Goal: Information Seeking & Learning: Learn about a topic

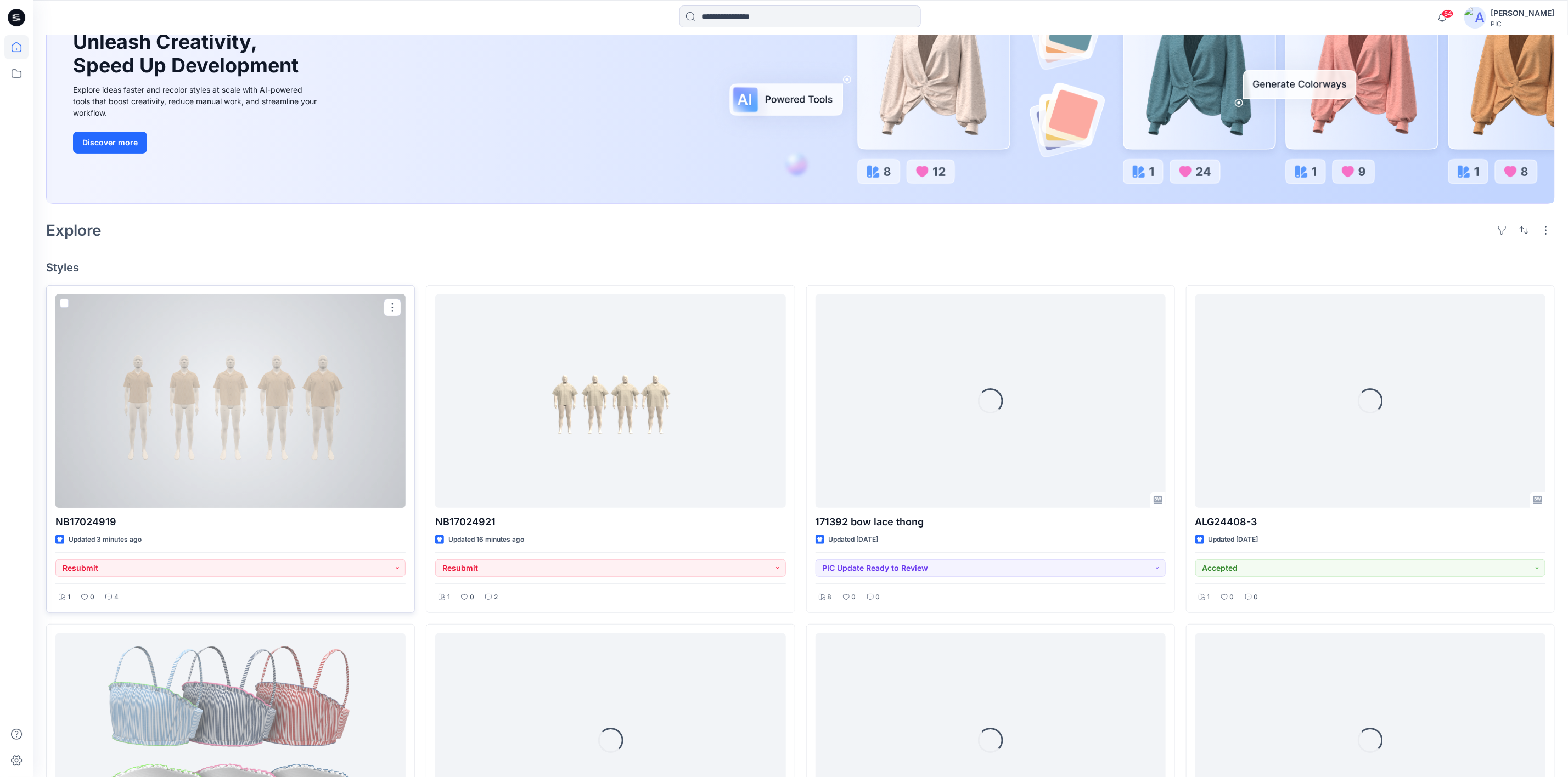
scroll to position [165, 0]
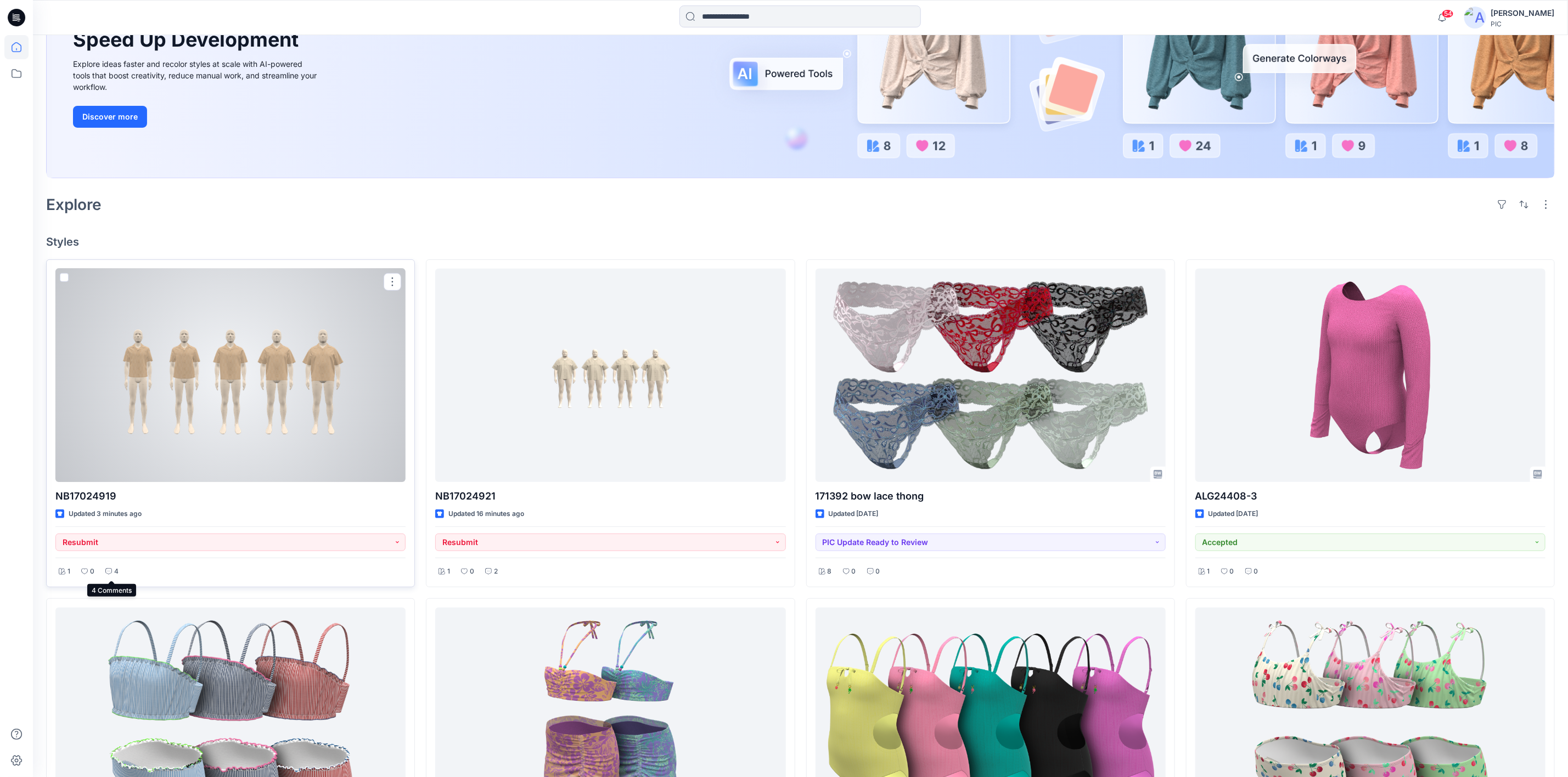
click at [112, 572] on icon at bounding box center [108, 571] width 7 height 7
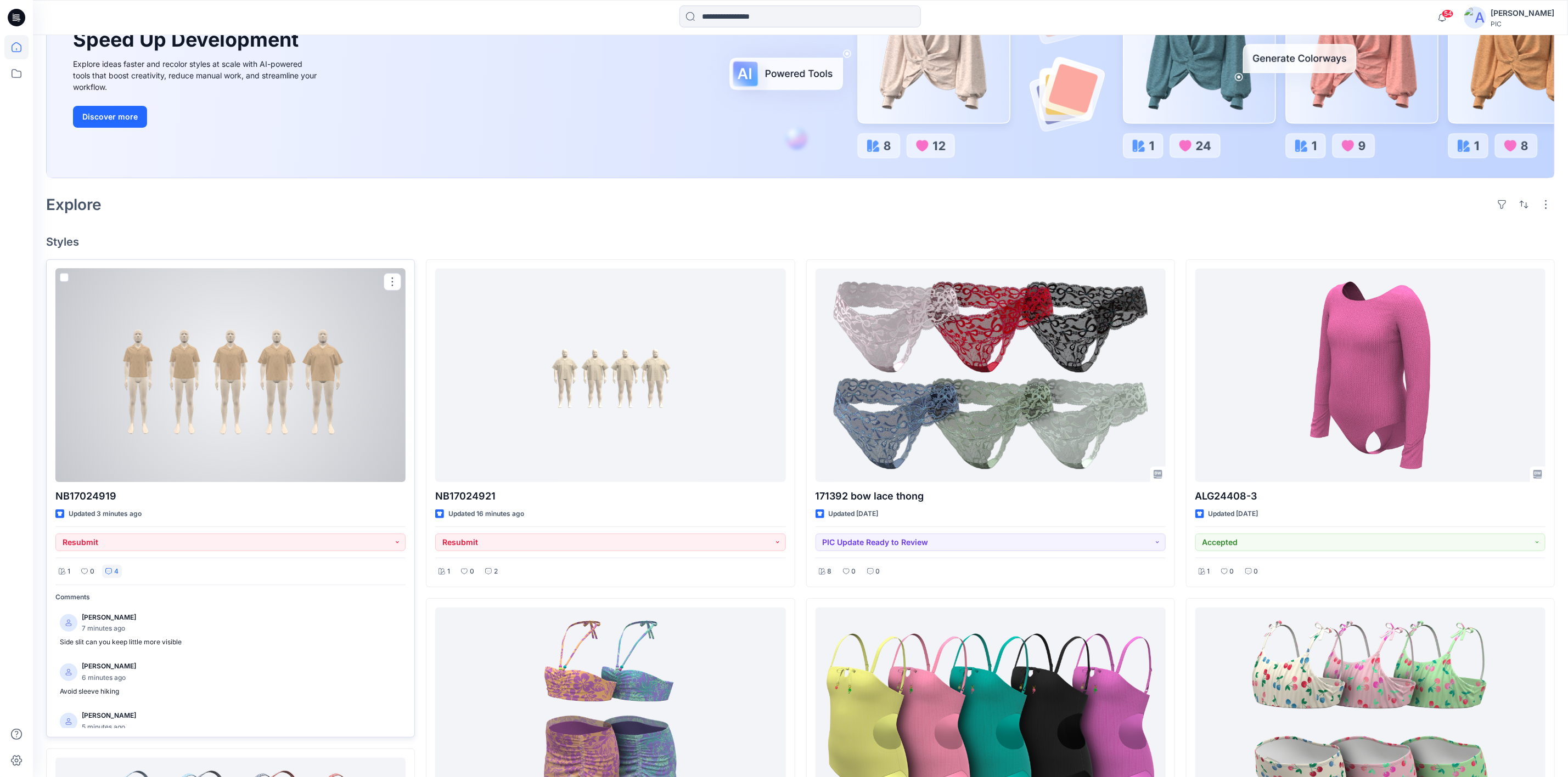
click at [255, 388] on div at bounding box center [231, 375] width 350 height 213
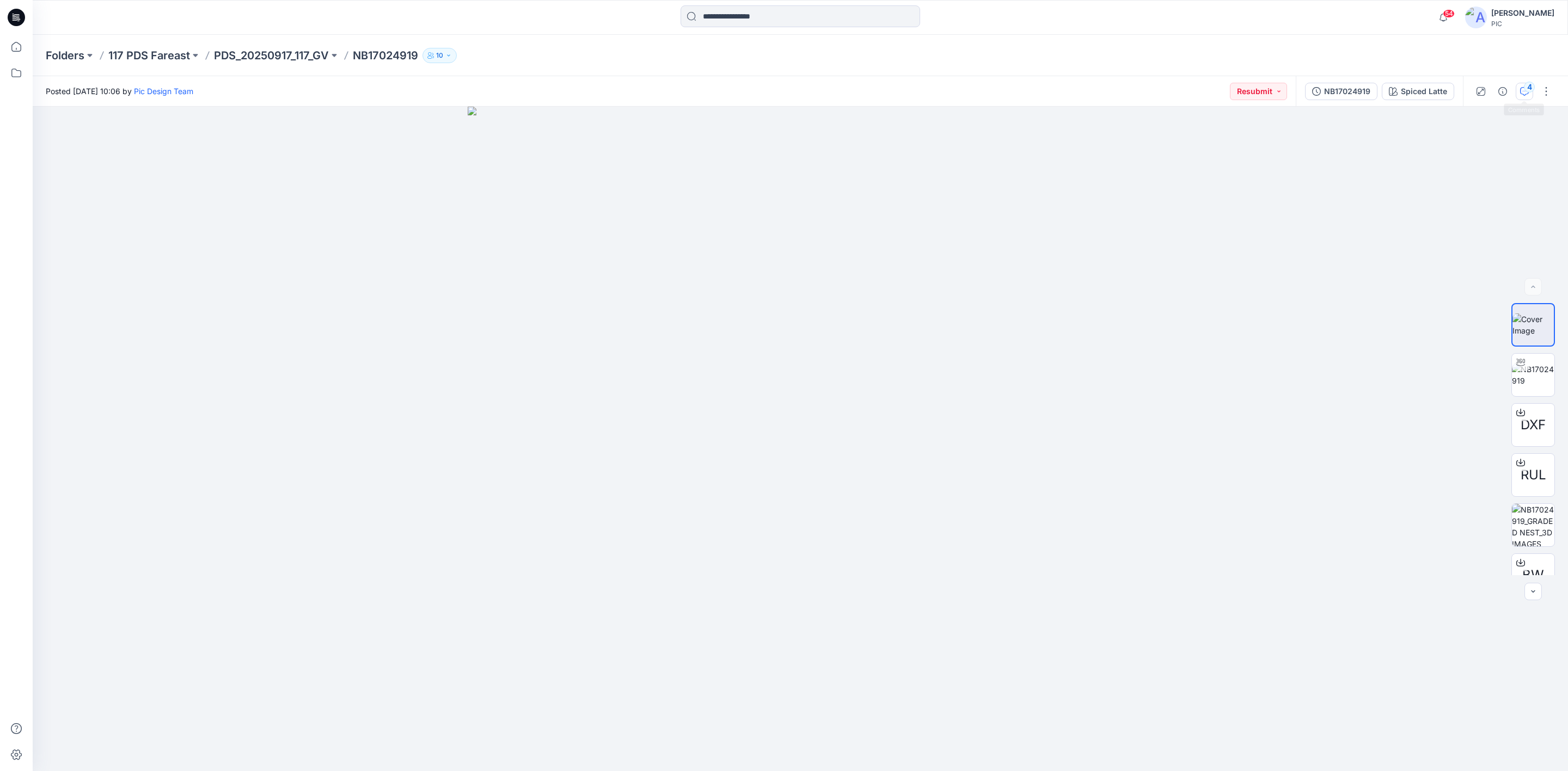
click at [1521, 90] on icon "button" at bounding box center [1524, 91] width 9 height 9
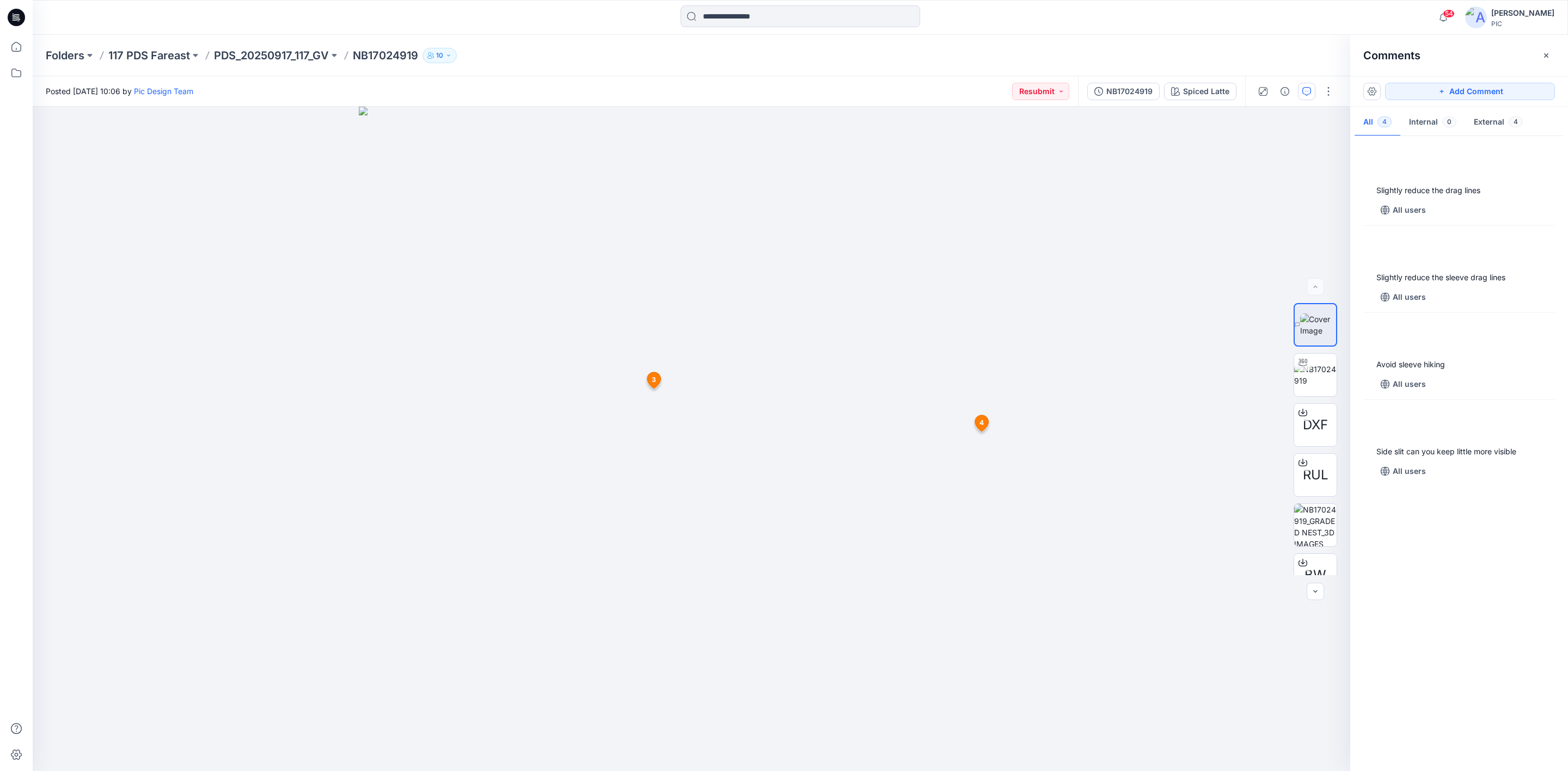
click at [1504, 547] on div "Slightly reduce the drag lines All users Slightly reduce the sleeve drag lines …" at bounding box center [1459, 451] width 218 height 625
click at [240, 55] on p "PDS_20250917_117_GV" at bounding box center [271, 55] width 115 height 15
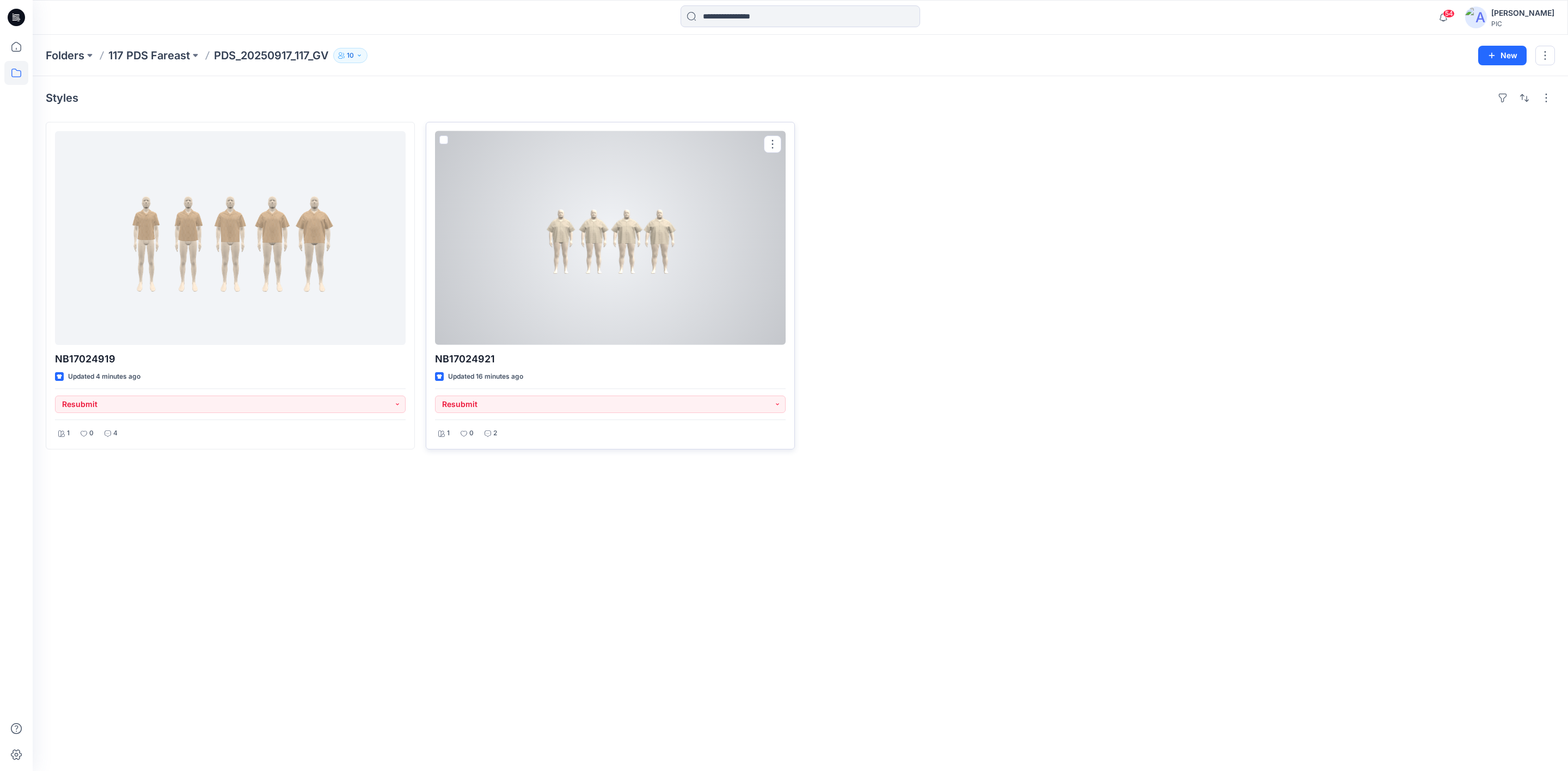
click at [671, 219] on div at bounding box center [610, 238] width 351 height 214
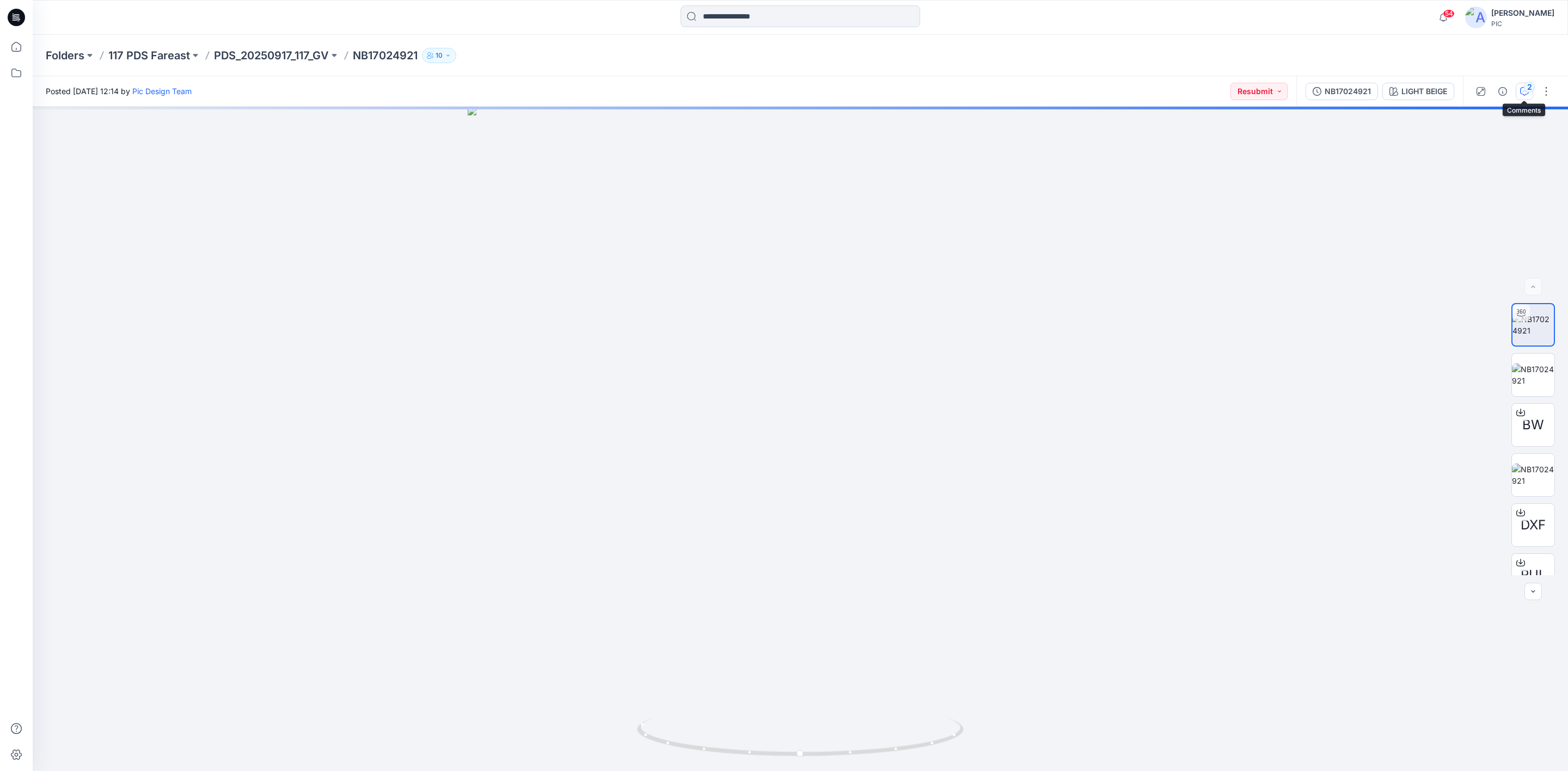
click at [1519, 90] on button "2" at bounding box center [1524, 91] width 17 height 17
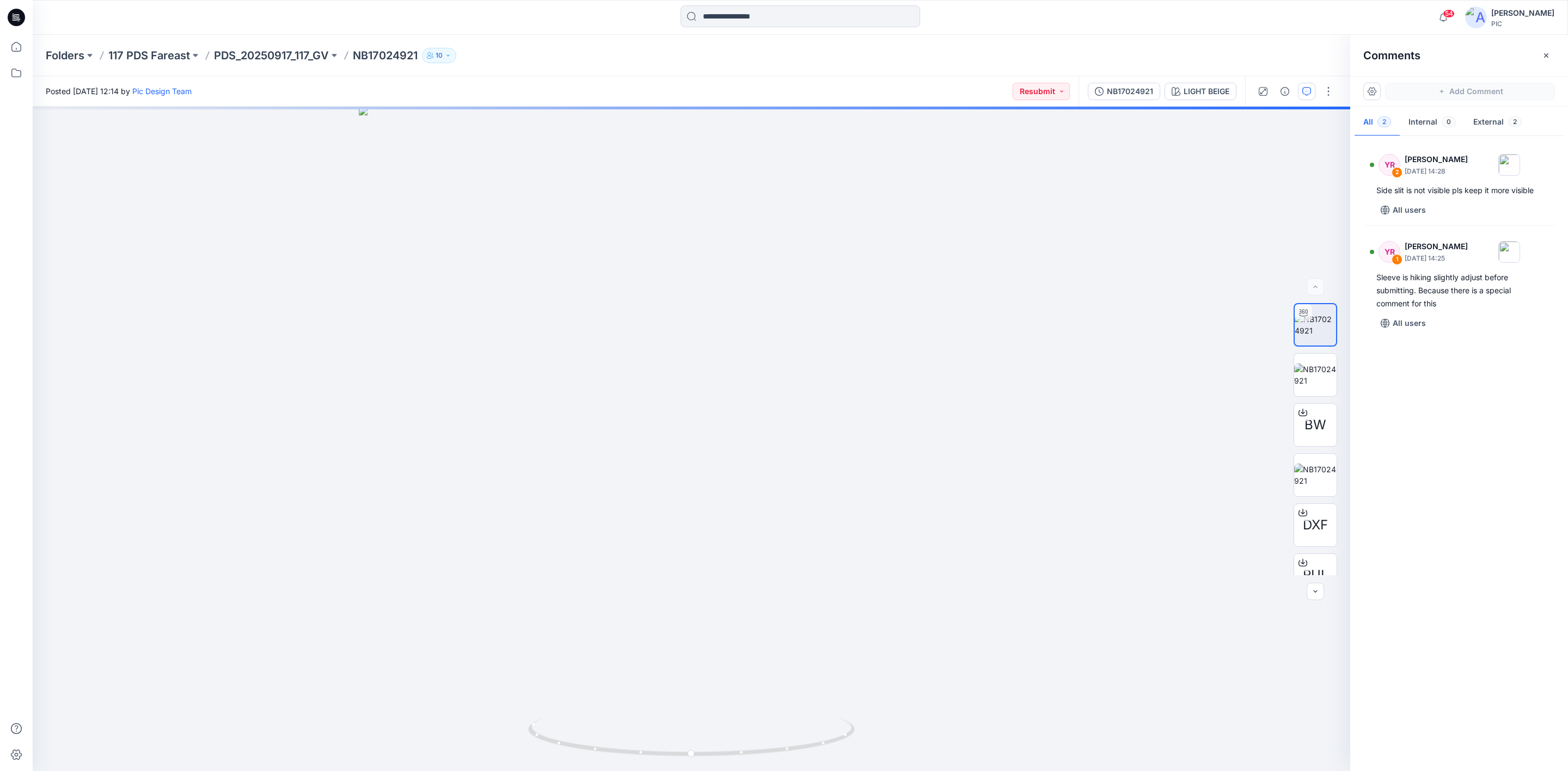
click at [1467, 467] on div "YR 2 Yeshmi Randike September 19, 2025 14:28 Side slit is not visible pls keep …" at bounding box center [1459, 451] width 218 height 625
click at [1454, 440] on div "YR 2 Yeshmi Randike September 19, 2025 14:28 Side slit is not visible pls keep …" at bounding box center [1459, 451] width 218 height 625
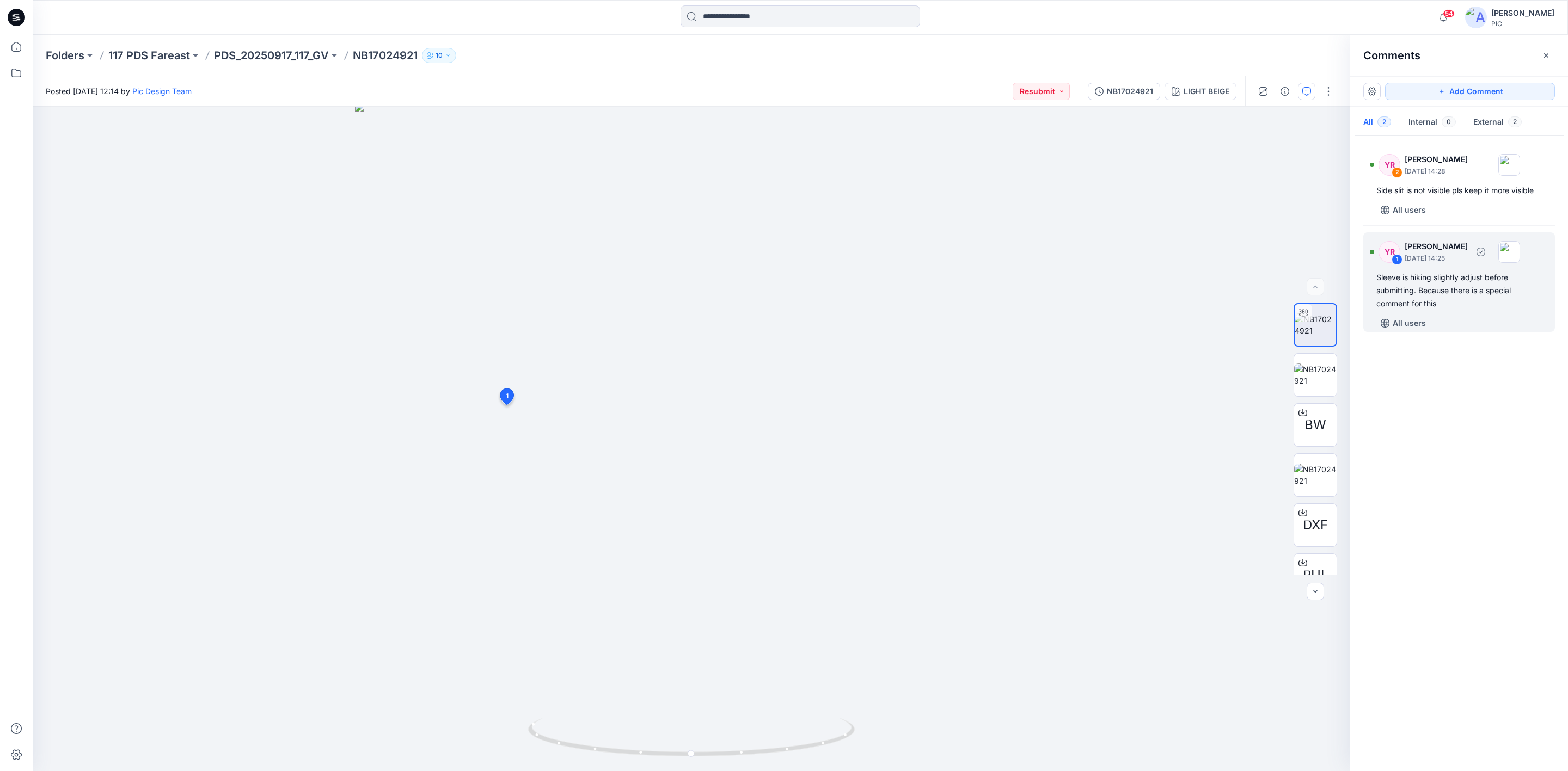
click at [1452, 285] on div "Sleeve is hiking slightly adjust before submitting. Because there is a special …" at bounding box center [1459, 290] width 166 height 39
click at [1476, 433] on div "YR 2 Yeshmi Randike September 19, 2025 14:28 Side slit is not visible pls keep …" at bounding box center [1459, 451] width 218 height 625
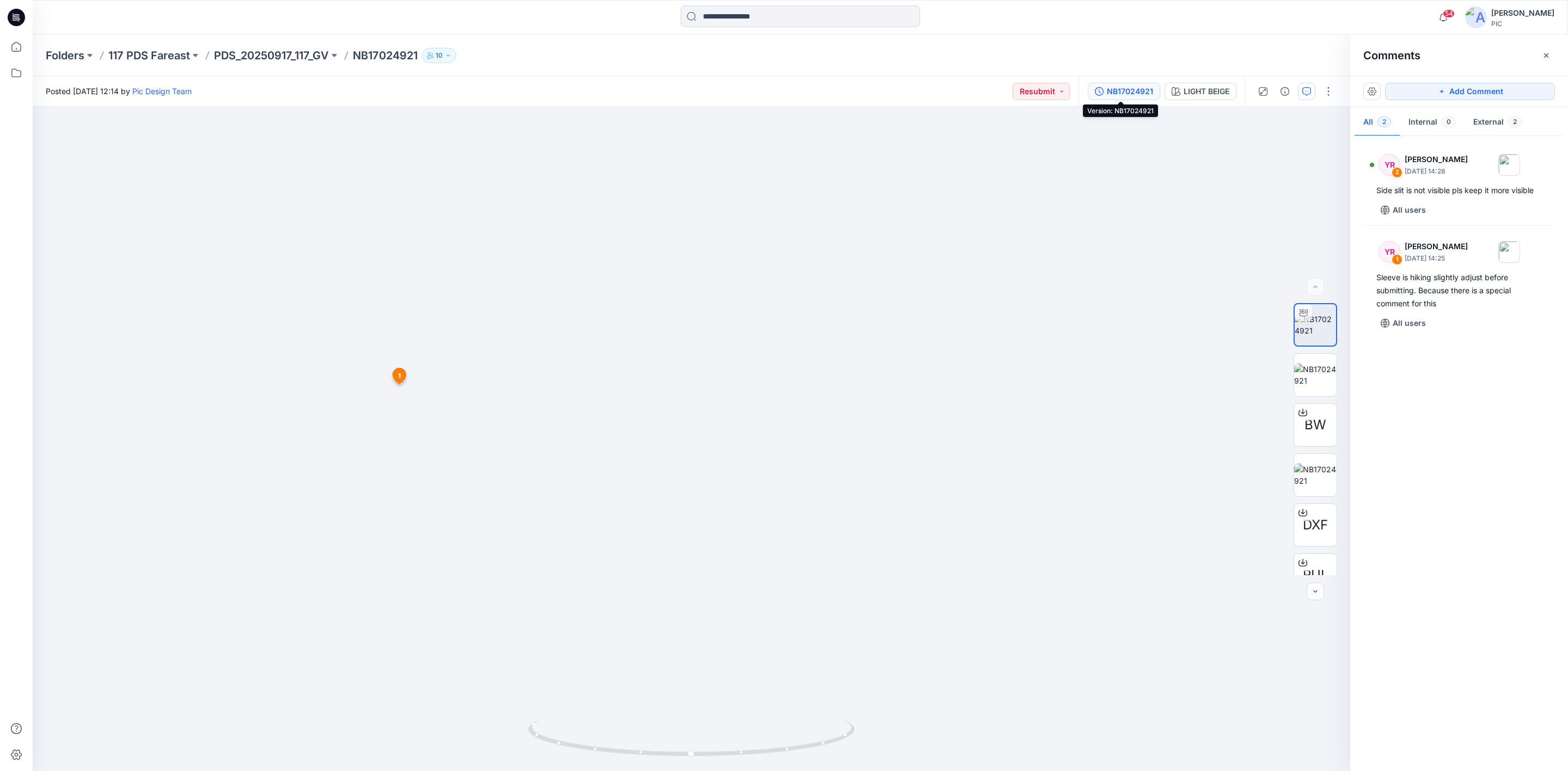
click at [1128, 93] on div "NB17024921" at bounding box center [1130, 91] width 47 height 12
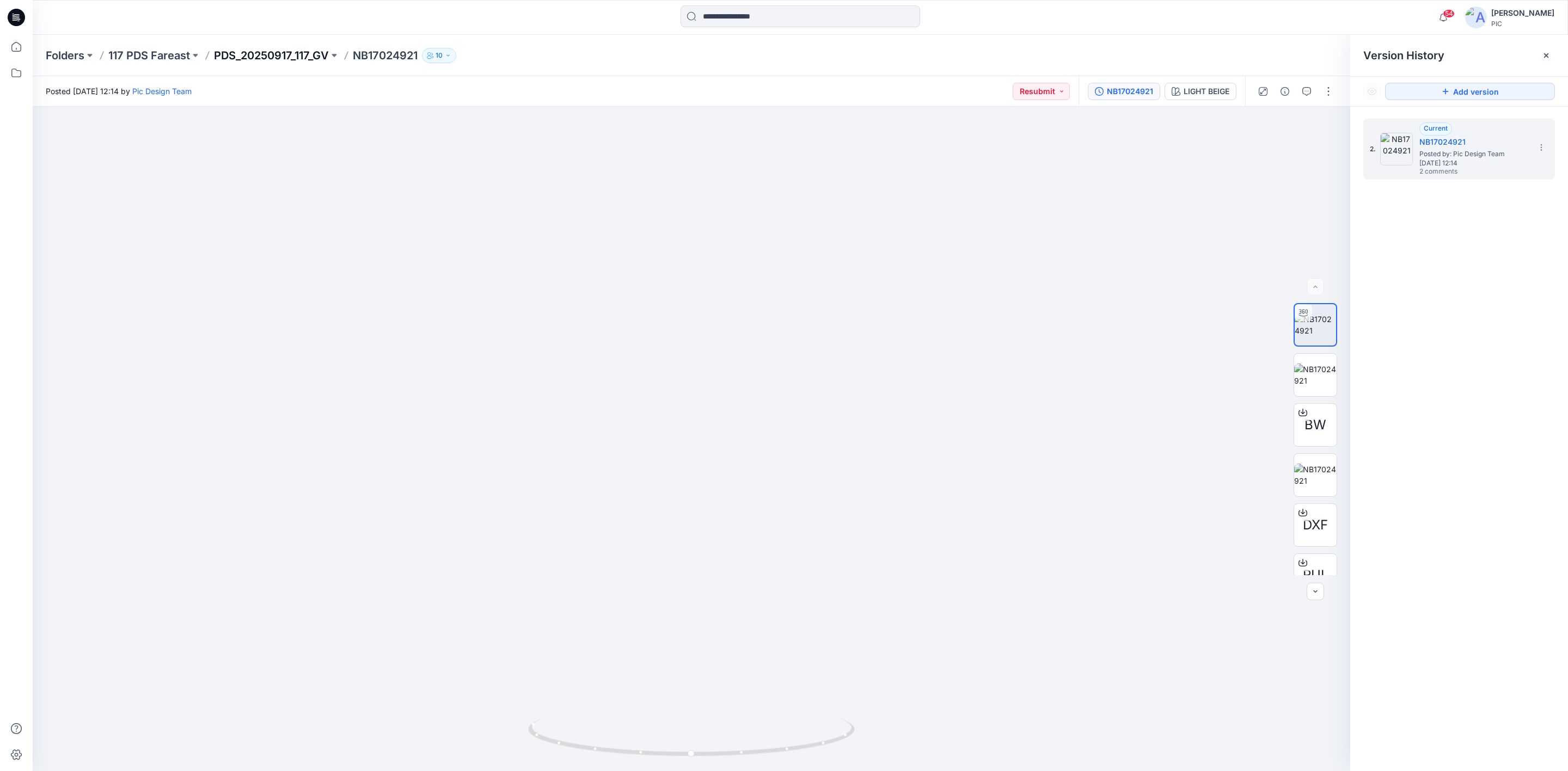
click at [242, 59] on p "PDS_20250917_117_GV" at bounding box center [271, 55] width 115 height 15
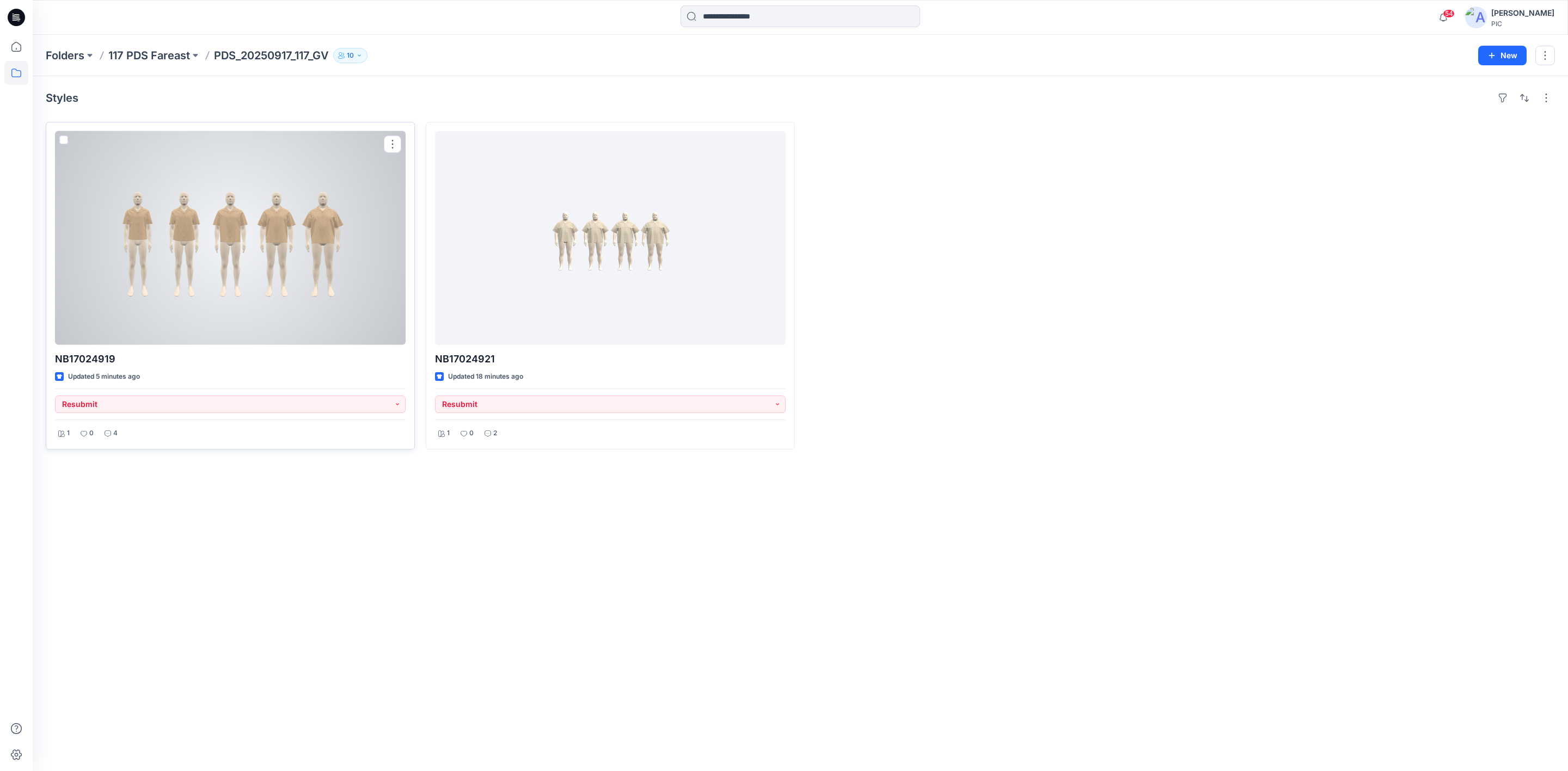
click at [262, 242] on div at bounding box center [230, 238] width 351 height 214
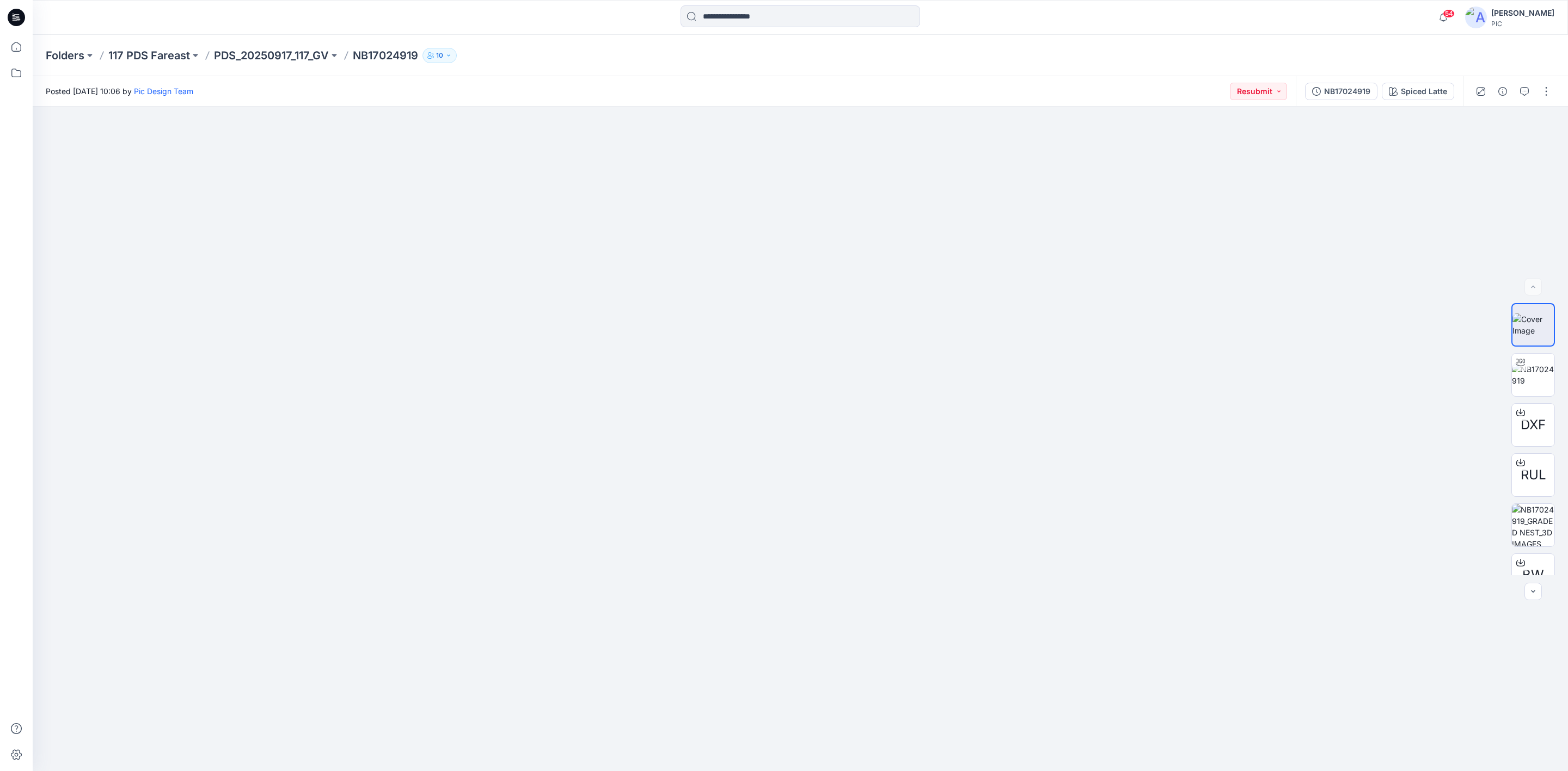
click at [507, 65] on div "Folders 117 PDS Fareast PDS_20250917_117_GV NB17024919 10" at bounding box center [800, 56] width 1535 height 42
click at [1467, 219] on div at bounding box center [800, 439] width 1535 height 665
click at [252, 55] on p "PDS_20250917_117_GV" at bounding box center [271, 55] width 115 height 15
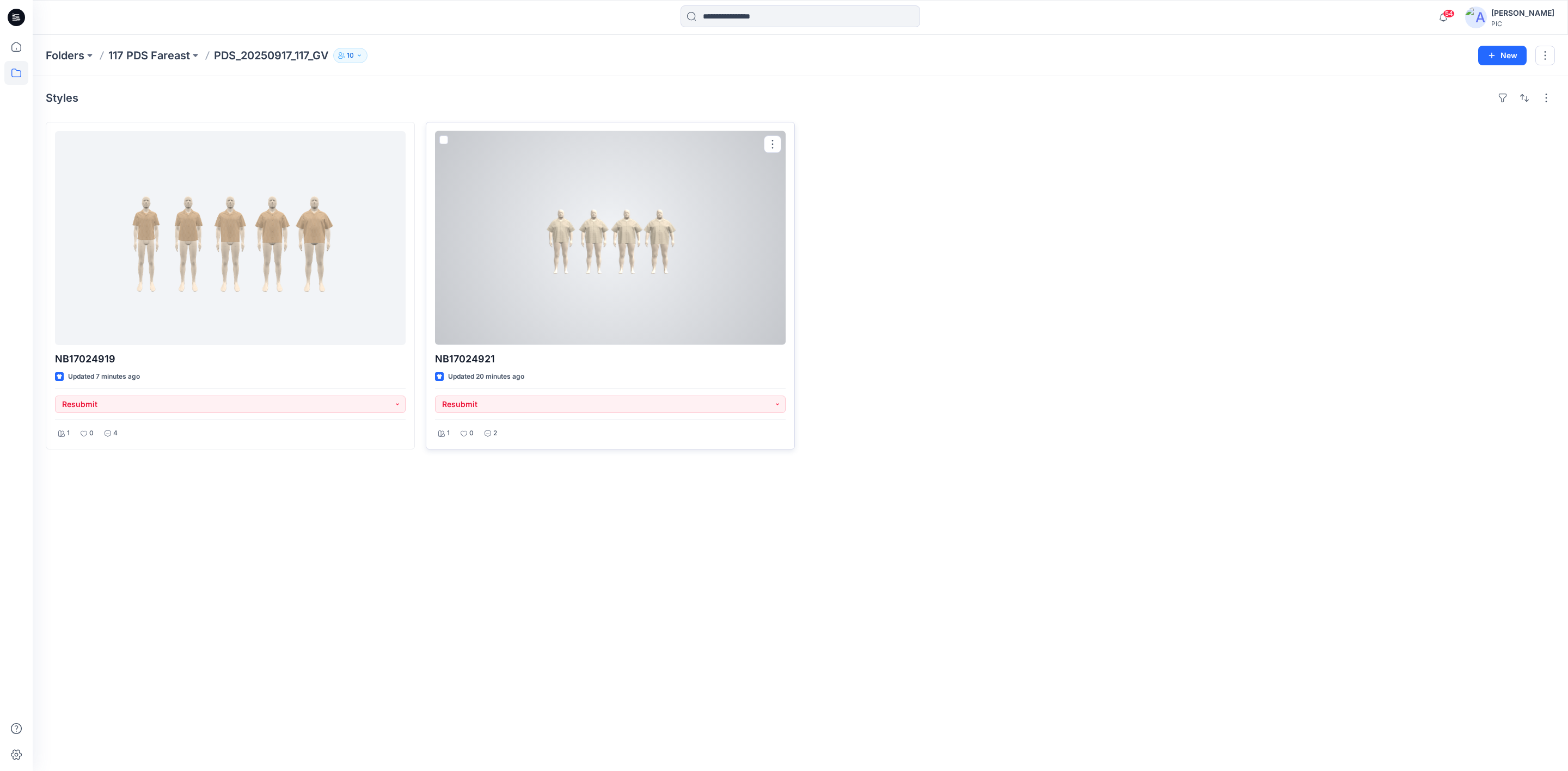
click at [624, 230] on div at bounding box center [610, 238] width 351 height 214
